Goal: Task Accomplishment & Management: Use online tool/utility

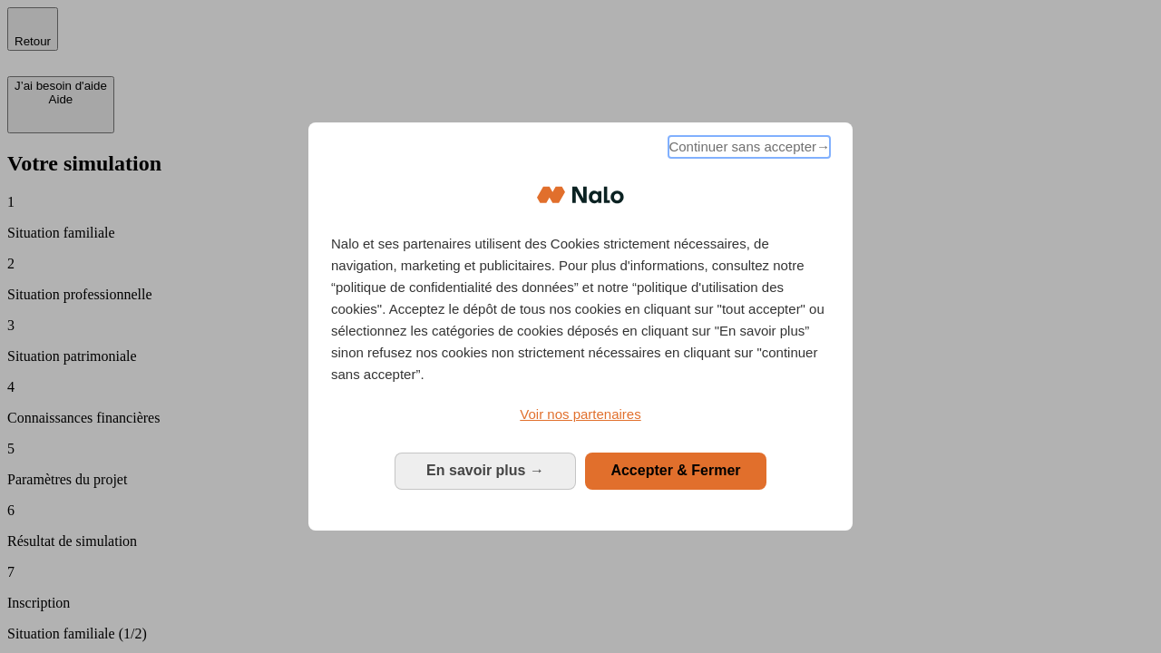
click at [748, 150] on span "Continuer sans accepter →" at bounding box center [750, 147] width 162 height 22
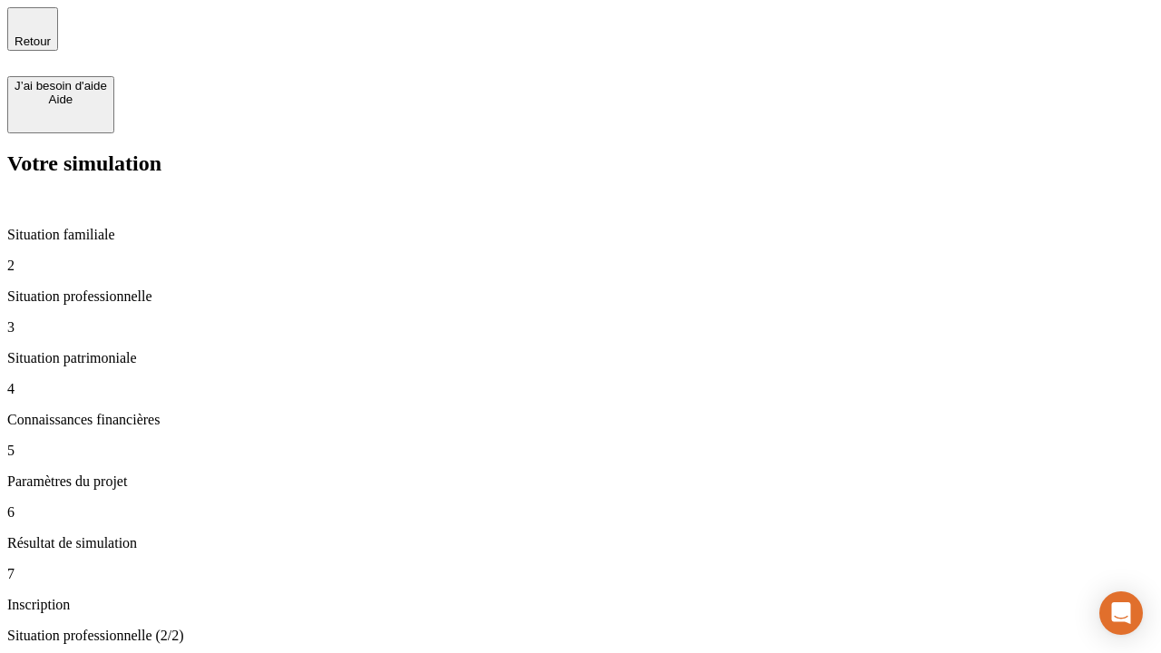
type input "30 000"
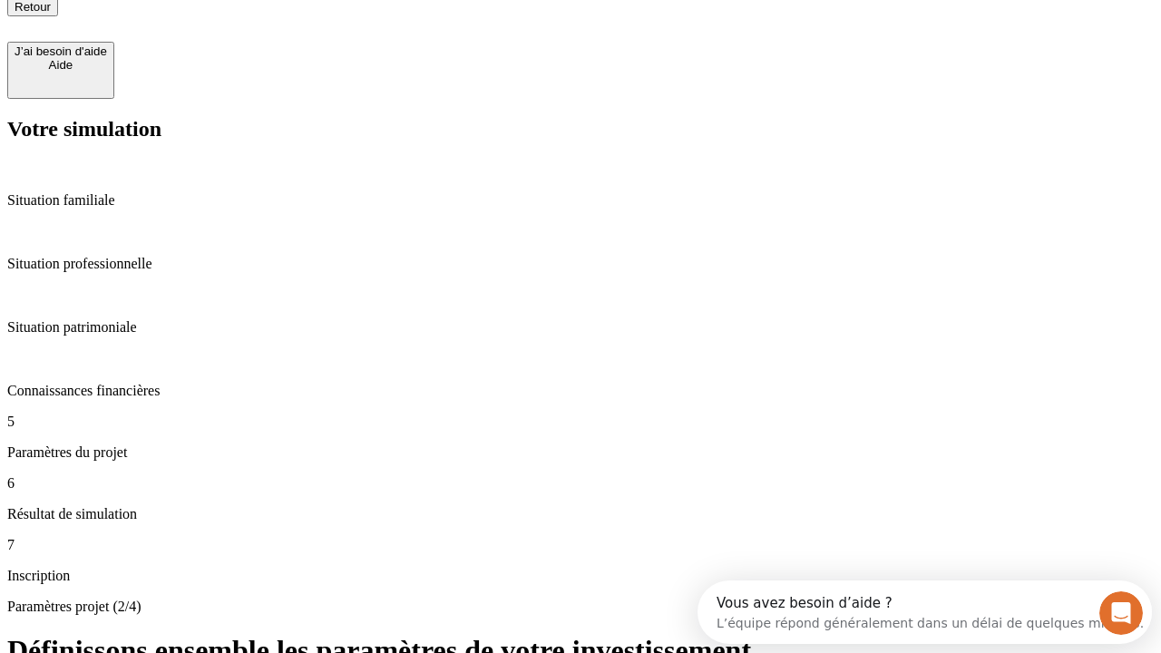
type input "25"
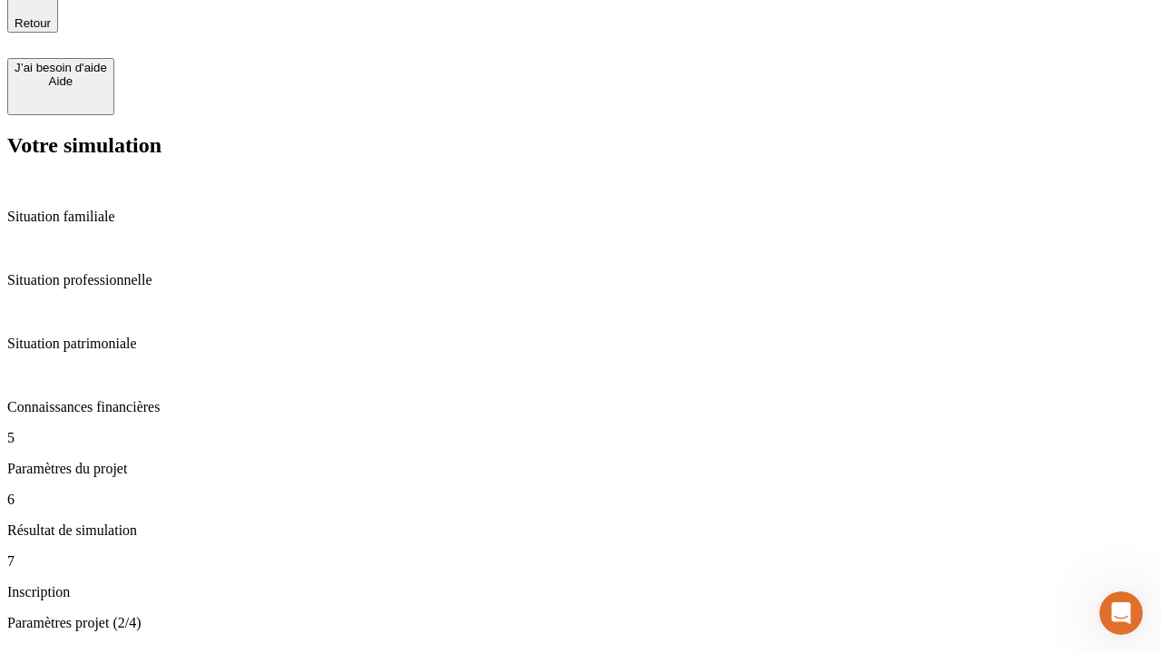
type input "1 000"
type input "640"
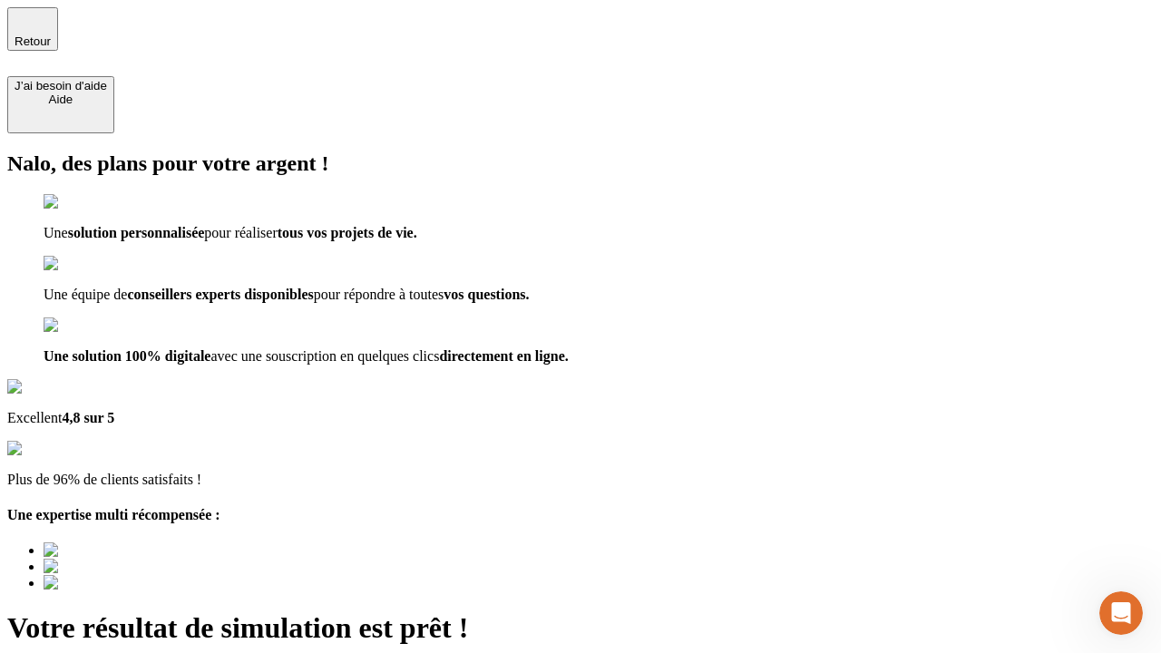
type input "[EMAIL_ADDRESS][PERSON_NAME][DOMAIN_NAME]"
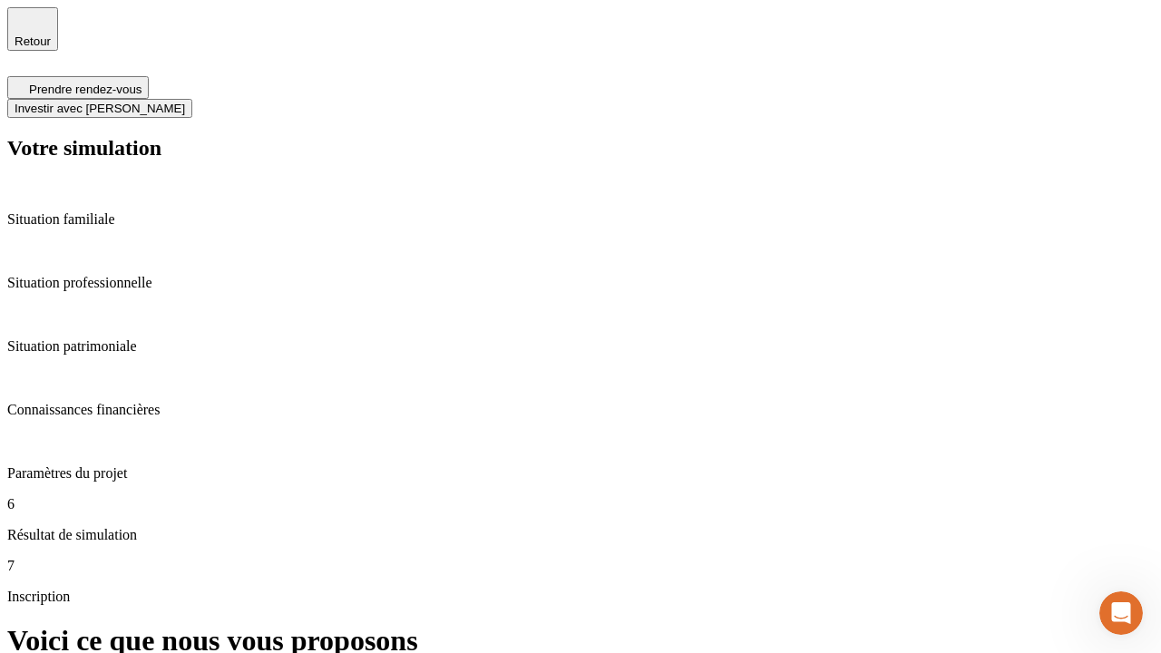
click at [185, 102] on span "Investir avec [PERSON_NAME]" at bounding box center [100, 109] width 171 height 14
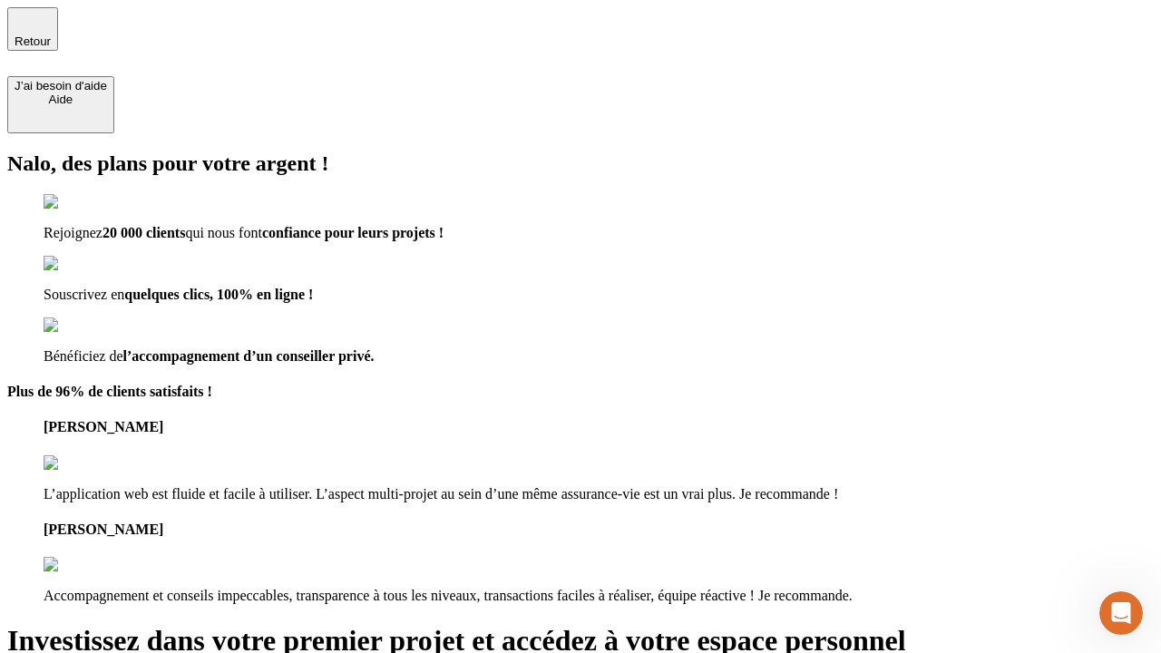
type input "abc"
